Goal: Task Accomplishment & Management: Complete application form

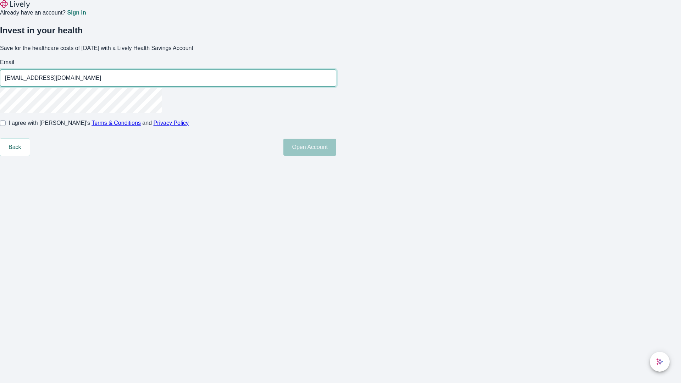
type input "[EMAIL_ADDRESS][DOMAIN_NAME]"
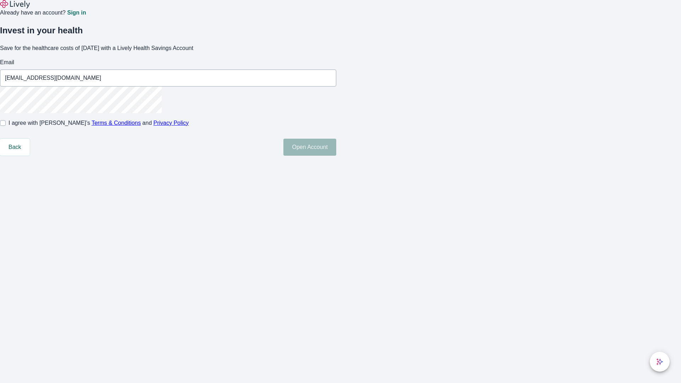
click at [6, 126] on input "I agree with Lively’s Terms & Conditions and Privacy Policy" at bounding box center [3, 123] width 6 height 6
checkbox input "true"
click at [336, 156] on button "Open Account" at bounding box center [309, 147] width 53 height 17
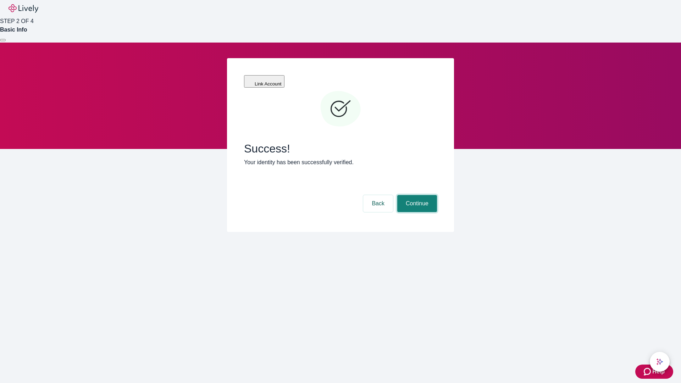
click at [416, 195] on button "Continue" at bounding box center [417, 203] width 40 height 17
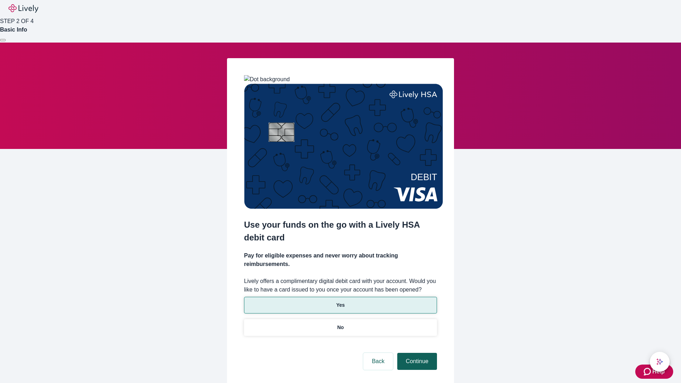
click at [340, 324] on p "No" at bounding box center [340, 327] width 7 height 7
click at [416, 353] on button "Continue" at bounding box center [417, 361] width 40 height 17
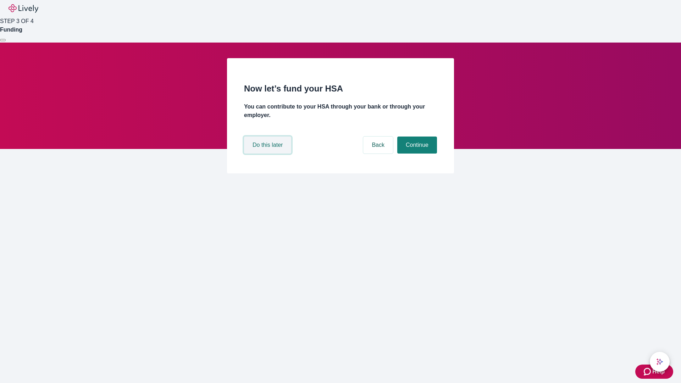
click at [268, 154] on button "Do this later" at bounding box center [267, 145] width 47 height 17
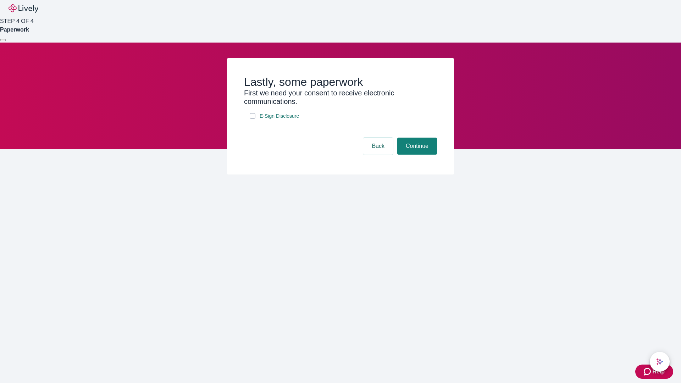
click at [252, 119] on input "E-Sign Disclosure" at bounding box center [253, 116] width 6 height 6
checkbox input "true"
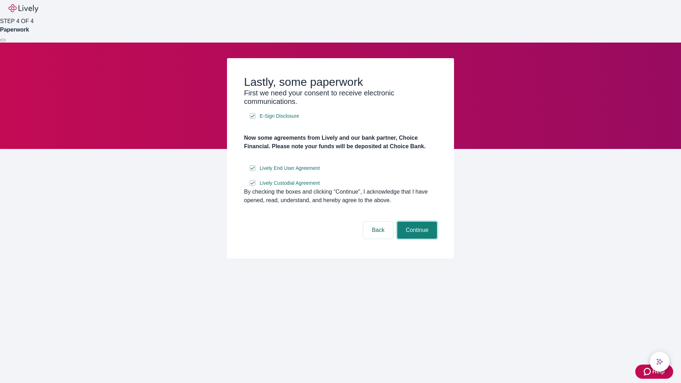
click at [416, 239] on button "Continue" at bounding box center [417, 230] width 40 height 17
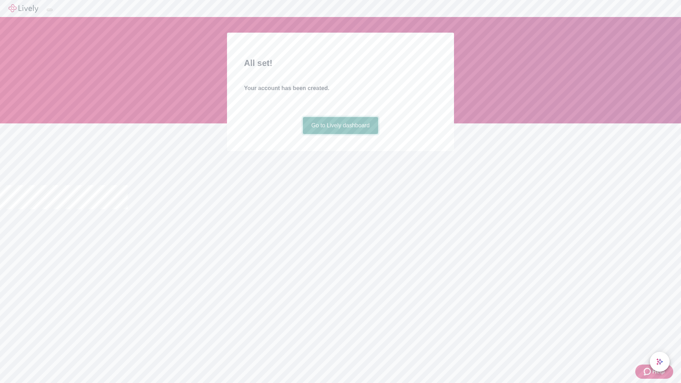
click at [340, 134] on link "Go to Lively dashboard" at bounding box center [341, 125] width 76 height 17
